Goal: Navigation & Orientation: Find specific page/section

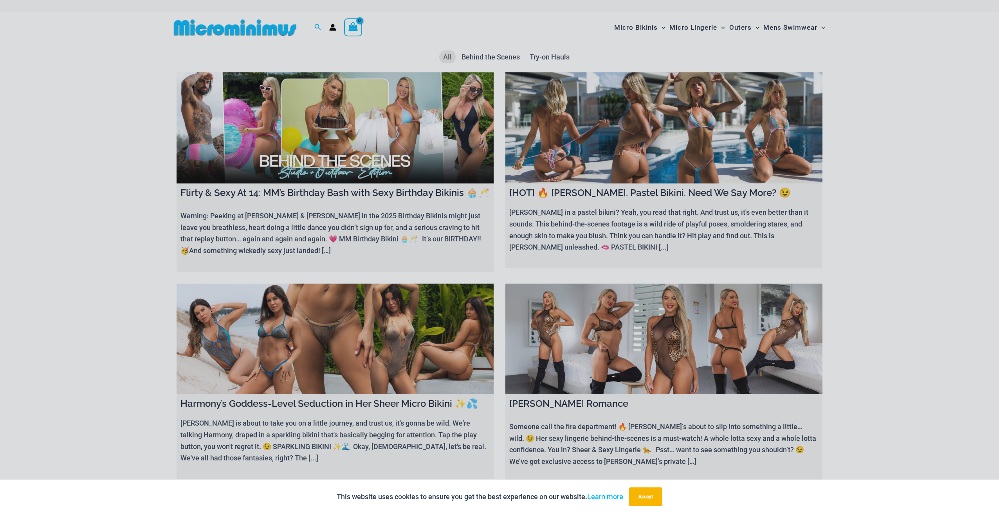
click at [359, 335] on div "“The Hottest Styles You’ve Never Seen” Exclusive Looks. Private Drops. Only Our…" at bounding box center [499, 257] width 999 height 514
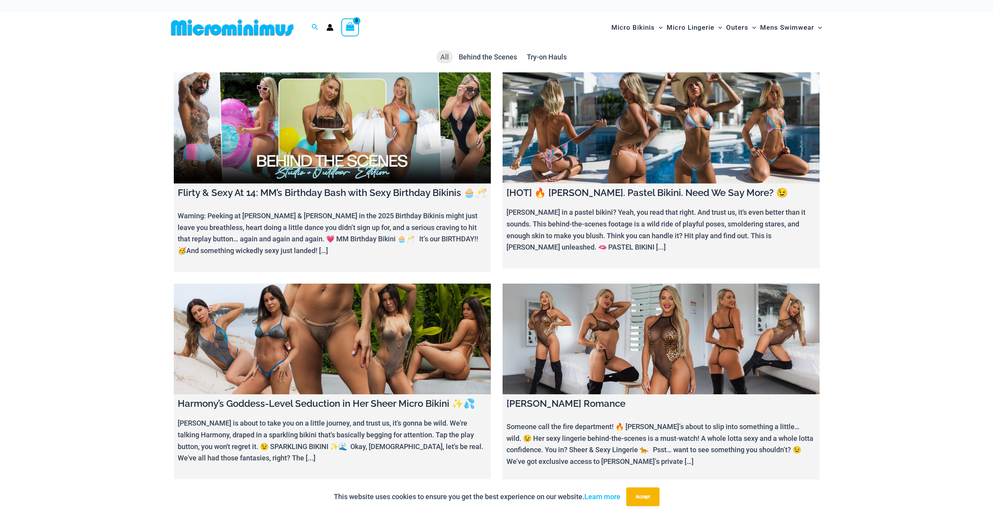
click at [332, 343] on link at bounding box center [332, 339] width 317 height 111
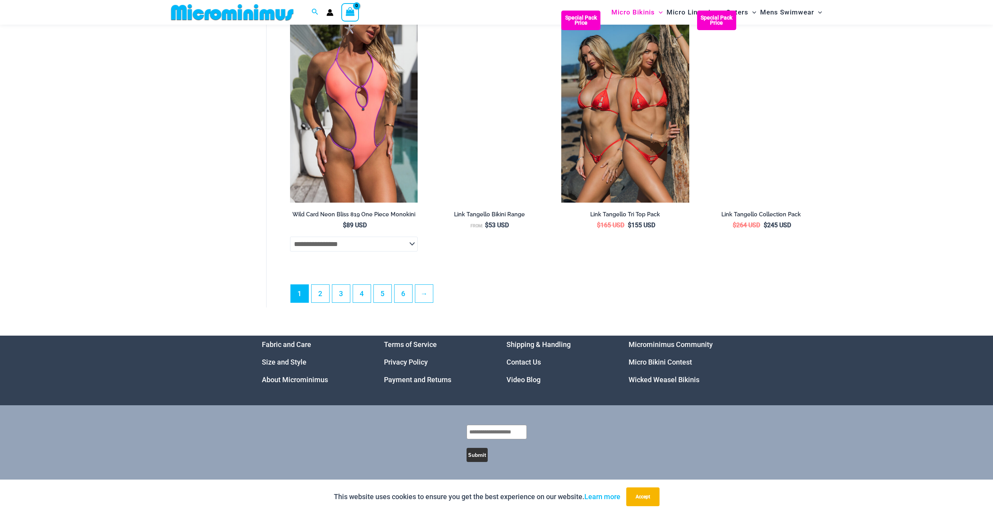
scroll to position [2144, 0]
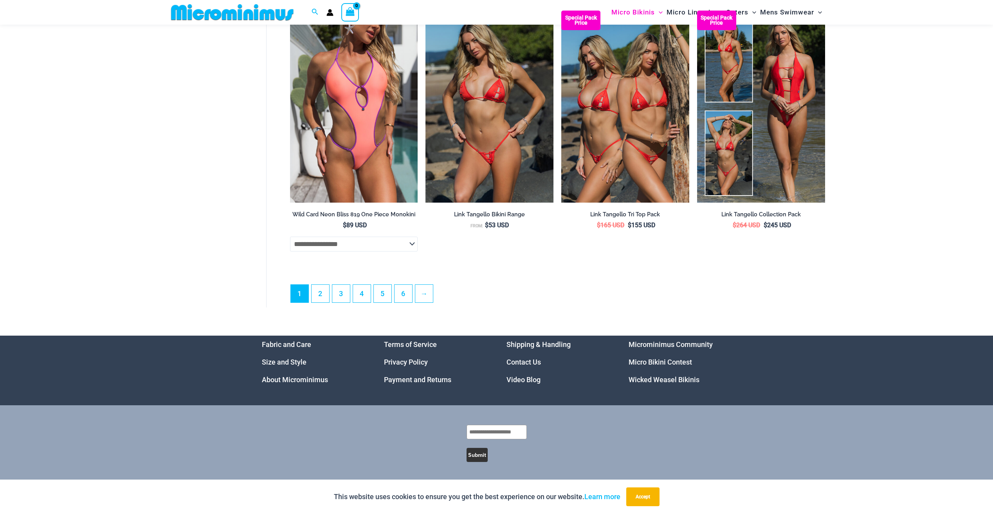
click at [670, 360] on link "Micro Bikini Contest" at bounding box center [659, 362] width 63 height 8
